Goal: Task Accomplishment & Management: Manage account settings

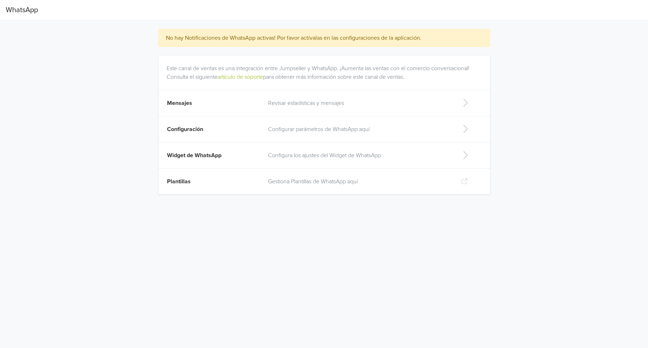
click at [463, 129] on icon at bounding box center [465, 128] width 14 height 11
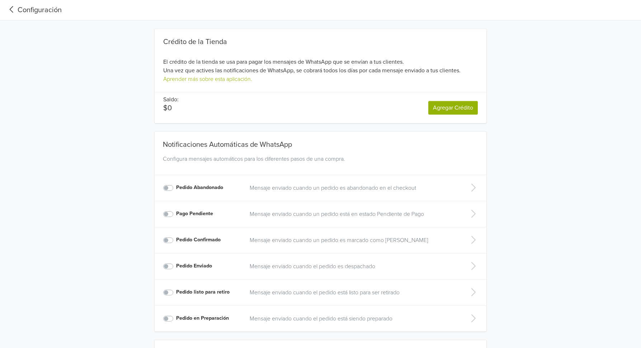
scroll to position [88, 0]
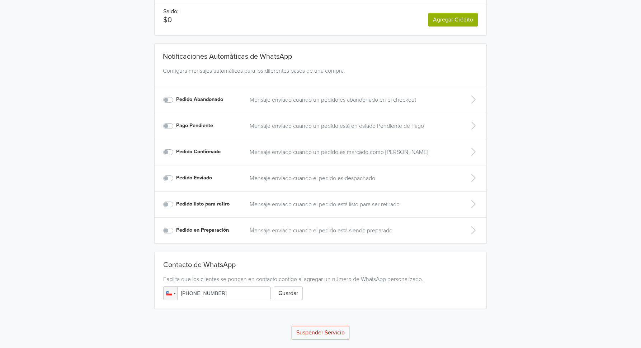
click at [267, 230] on p "Mensaje enviado cuando el pedido está siendo preparado" at bounding box center [352, 231] width 206 height 9
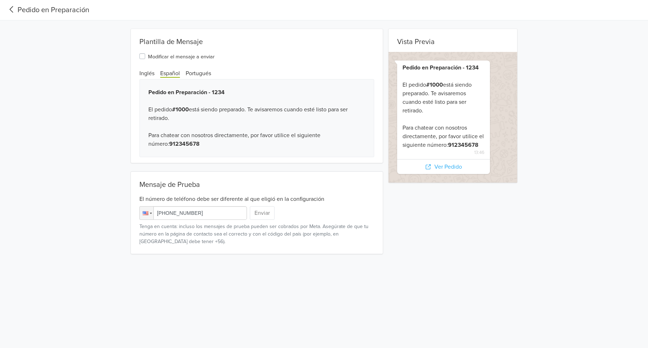
click at [11, 10] on icon at bounding box center [12, 10] width 12 height 10
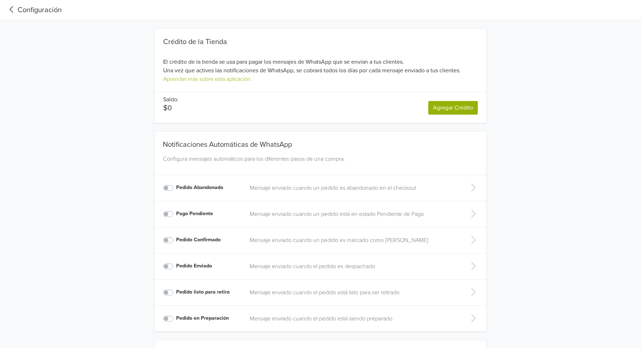
click at [15, 12] on icon at bounding box center [12, 10] width 12 height 10
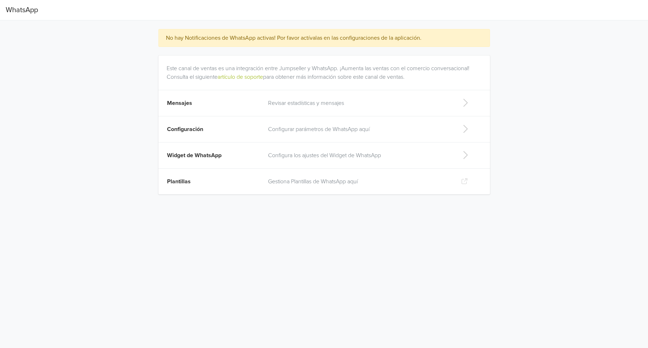
click at [305, 182] on p "Gestiona Plantillas de WhatsApp aquí" at bounding box center [359, 181] width 182 height 9
